Goal: Information Seeking & Learning: Understand process/instructions

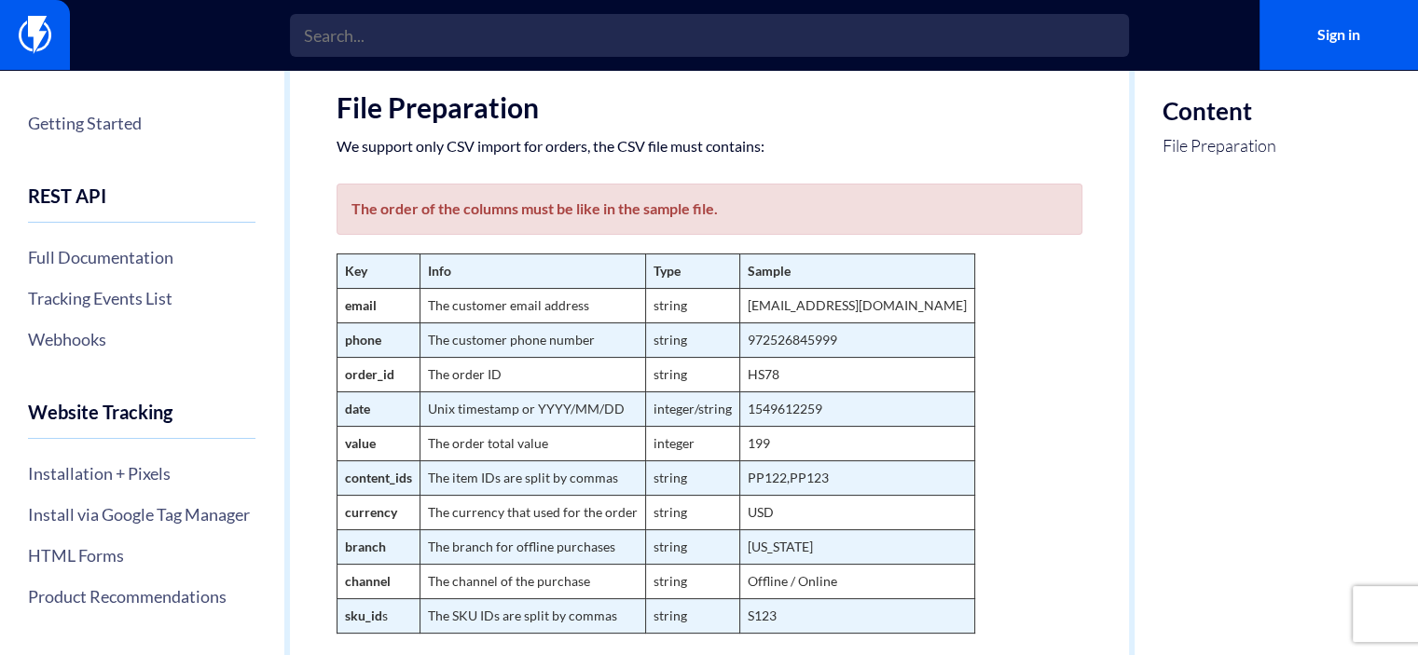
scroll to position [186, 0]
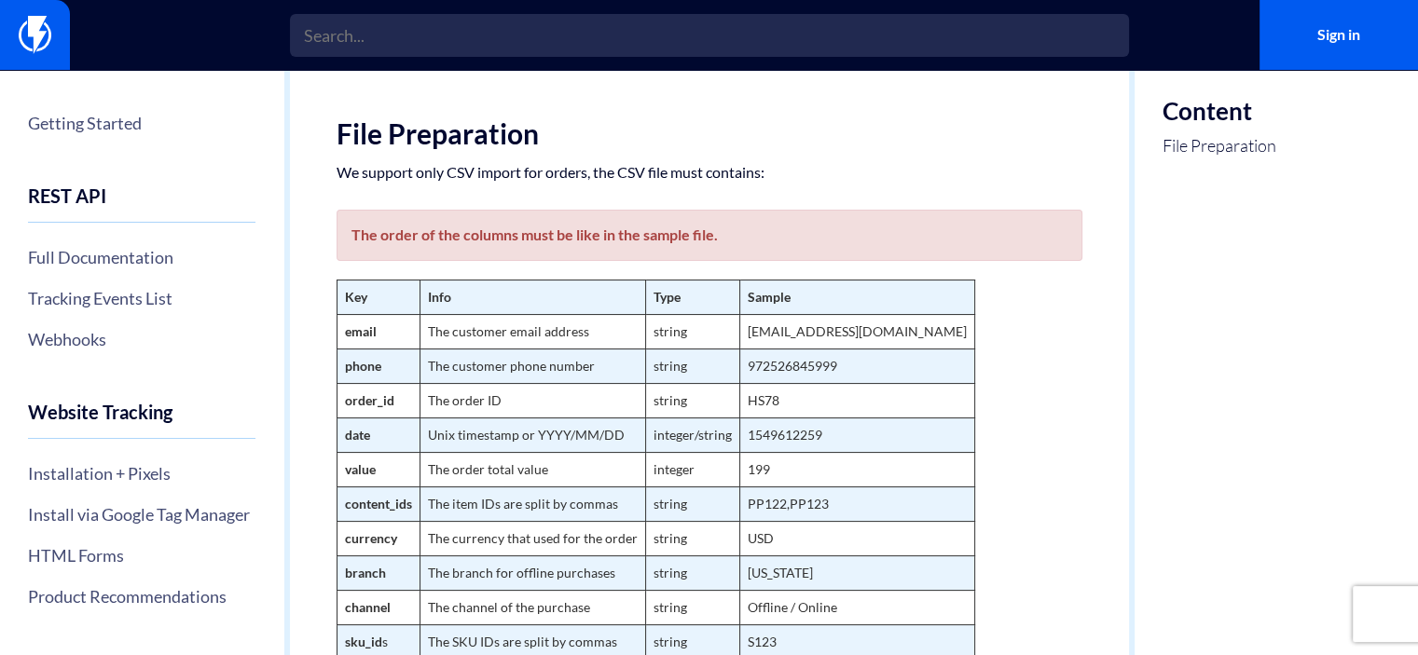
scroll to position [280, 0]
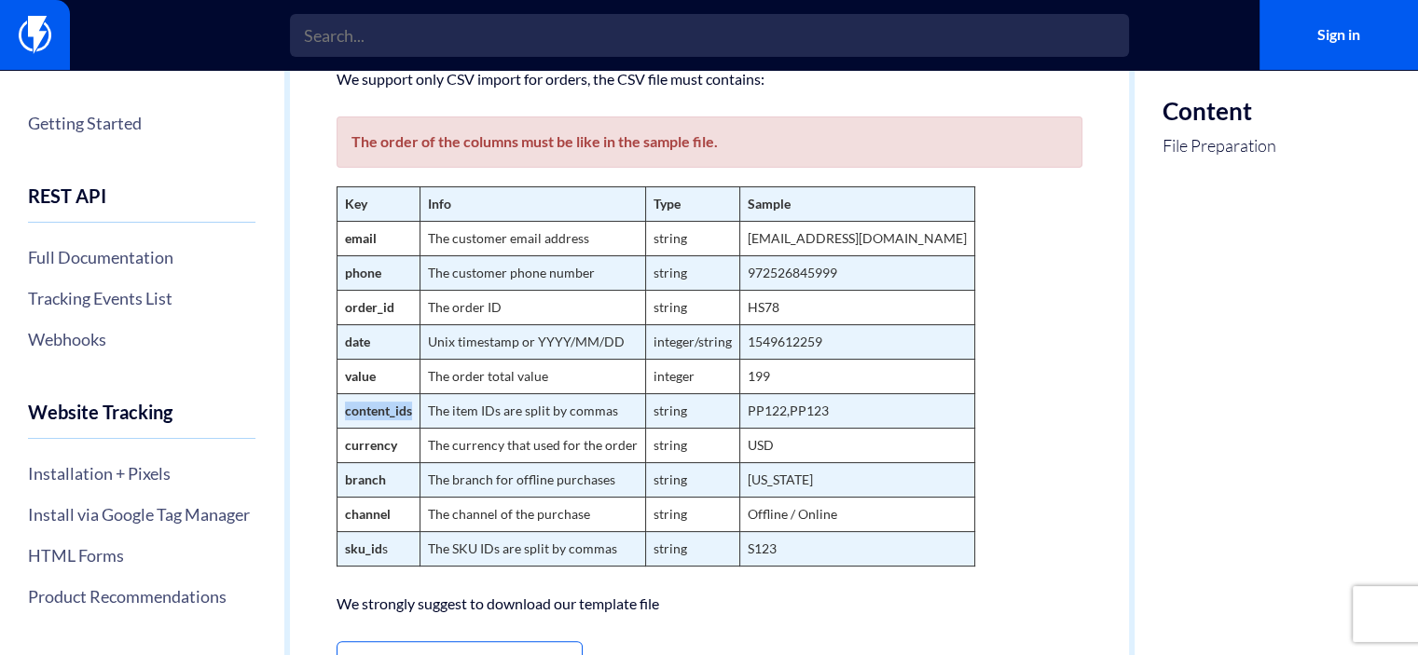
drag, startPoint x: 342, startPoint y: 411, endPoint x: 410, endPoint y: 415, distance: 68.2
click at [410, 415] on td "content_ids" at bounding box center [378, 411] width 83 height 34
copy strong "content_ids"
drag, startPoint x: 344, startPoint y: 547, endPoint x: 388, endPoint y: 547, distance: 43.8
click at [388, 547] on td "sku_id s" at bounding box center [378, 549] width 83 height 34
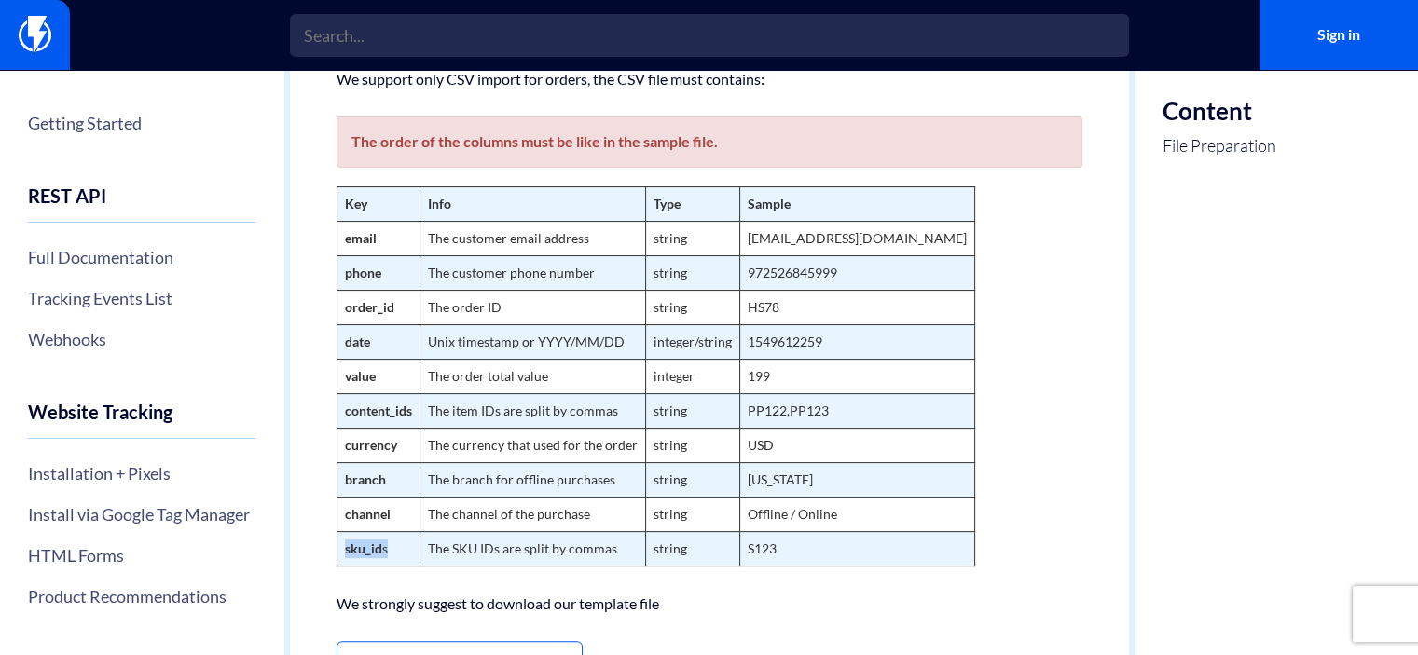
copy td "sku_id s"
